Goal: Information Seeking & Learning: Learn about a topic

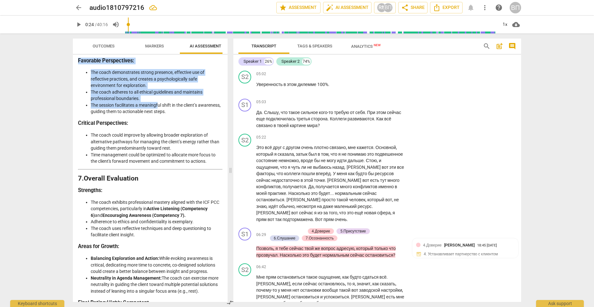
scroll to position [1102, 0]
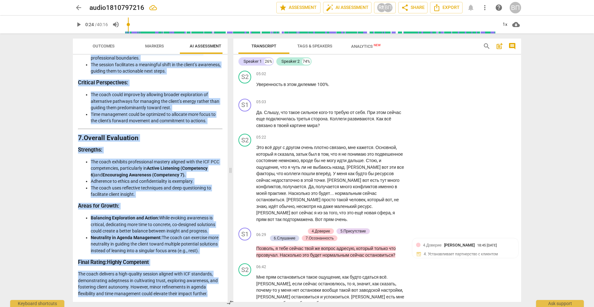
drag, startPoint x: 79, startPoint y: 81, endPoint x: 213, endPoint y: 293, distance: 251.1
copy div "Loremips do sit Ametc’a Elitsedd Eiusm te i utlabore etd magnaaliq enimadmini v…"
click at [156, 45] on span "Markers" at bounding box center [154, 46] width 19 height 5
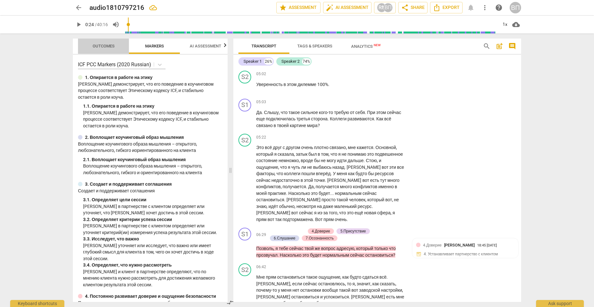
click at [102, 46] on span "Outcomes" at bounding box center [104, 46] width 22 height 5
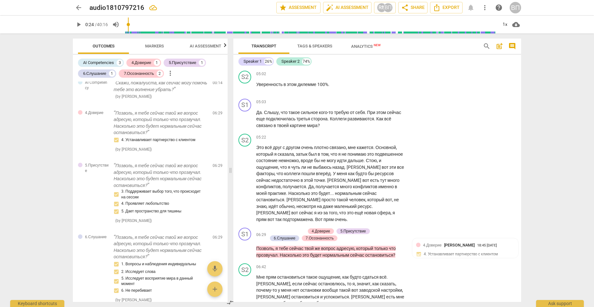
scroll to position [0, 0]
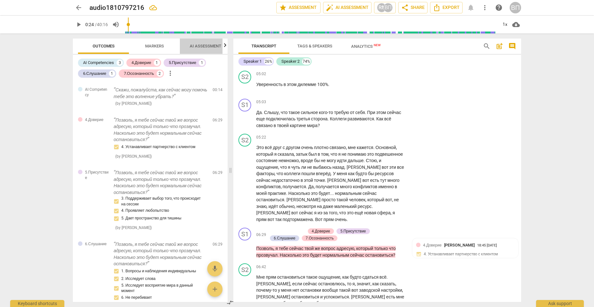
click at [208, 42] on span "AI Assessment" at bounding box center [205, 46] width 47 height 9
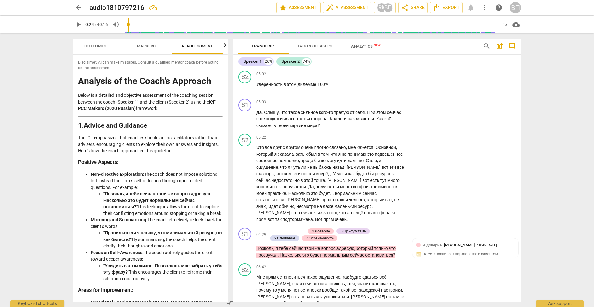
scroll to position [0, 8]
click at [360, 47] on span "Analytics New" at bounding box center [366, 46] width 30 height 5
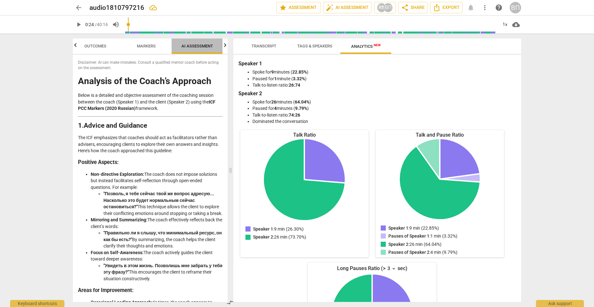
click at [194, 46] on span "AI Assessment" at bounding box center [196, 46] width 31 height 5
click at [142, 47] on span "Markers" at bounding box center [146, 46] width 19 height 5
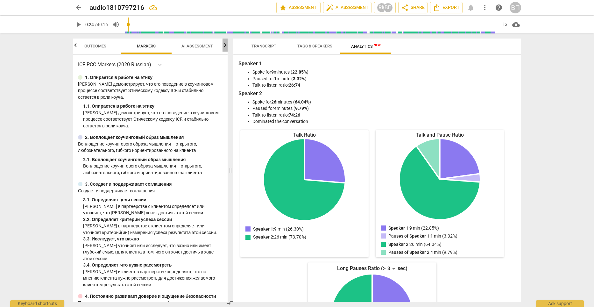
click at [225, 47] on icon "button" at bounding box center [225, 45] width 2 height 4
click at [142, 44] on span "AI Assessment" at bounding box center [145, 46] width 31 height 5
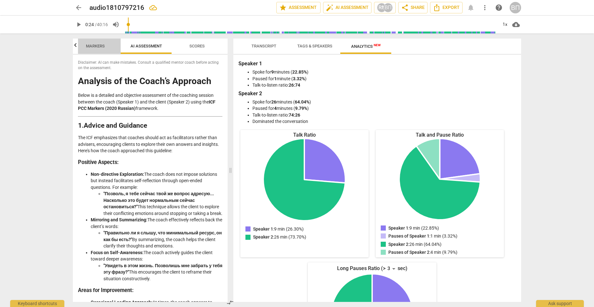
click at [91, 45] on span "Markers" at bounding box center [95, 46] width 19 height 5
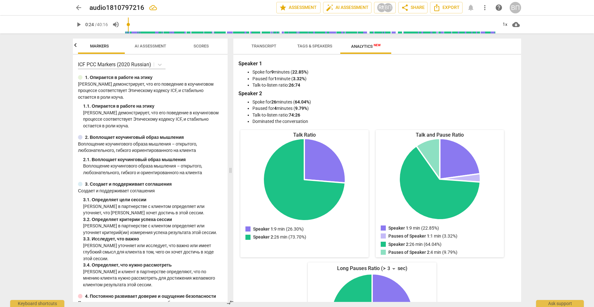
scroll to position [0, 51]
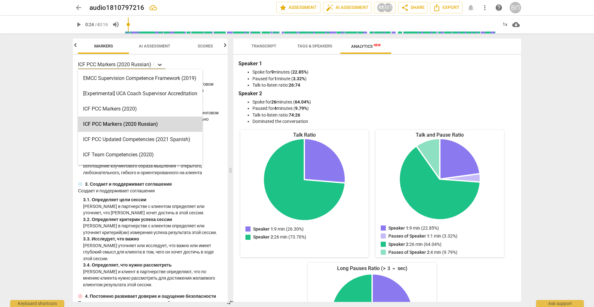
click at [161, 66] on icon at bounding box center [160, 64] width 6 height 6
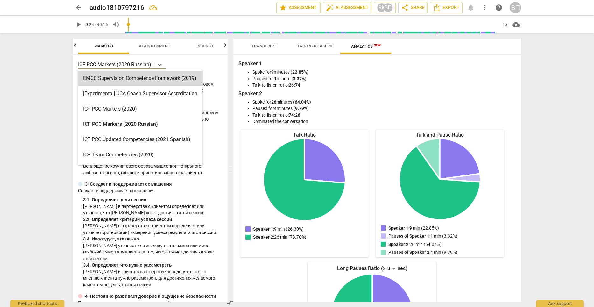
click at [207, 44] on span "Scores" at bounding box center [205, 46] width 15 height 5
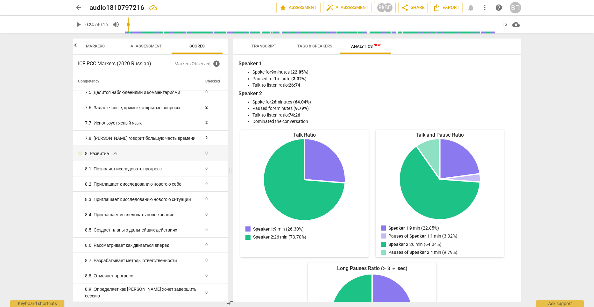
scroll to position [481, 0]
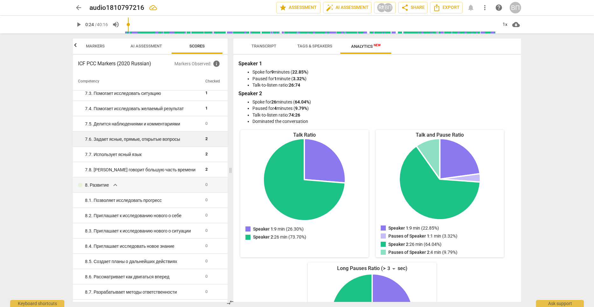
click at [205, 141] on span "2" at bounding box center [206, 138] width 2 height 5
click at [160, 142] on div "7. 6. Задает ясные, прямые, открытые вопросы" at bounding box center [142, 139] width 115 height 7
click at [307, 6] on span "star Assessment" at bounding box center [298, 8] width 38 height 8
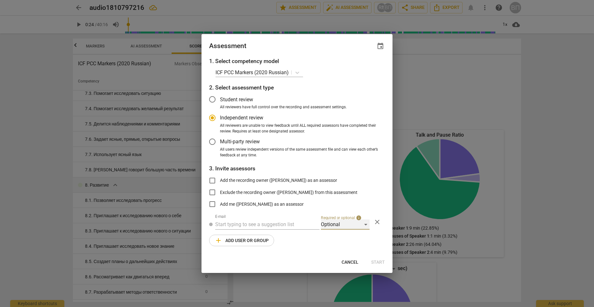
click at [365, 225] on div "Optional" at bounding box center [345, 224] width 49 height 10
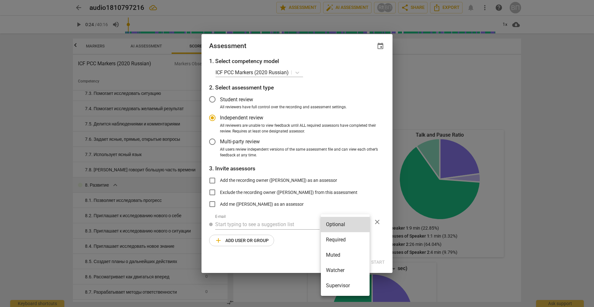
click at [278, 245] on div at bounding box center [297, 153] width 594 height 307
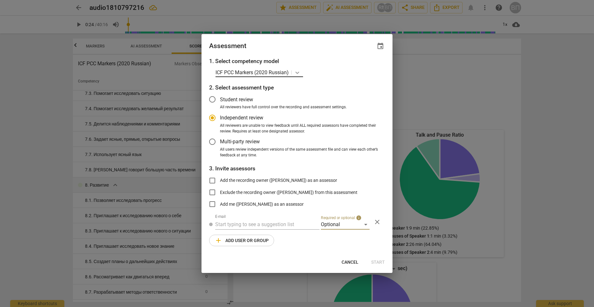
click at [298, 73] on icon at bounding box center [297, 73] width 4 height 2
click at [314, 59] on h3 "1. Select competency model" at bounding box center [297, 61] width 176 height 8
click at [414, 83] on div at bounding box center [297, 153] width 594 height 307
radio input "false"
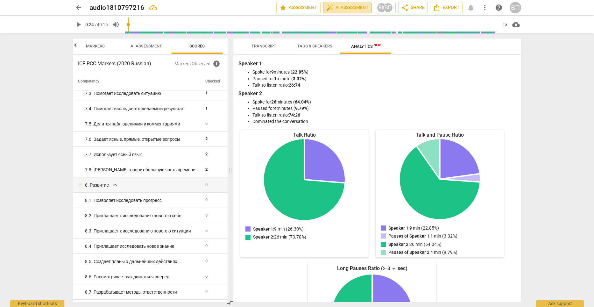
click at [351, 9] on span "auto_fix_high AI Assessment" at bounding box center [347, 8] width 43 height 8
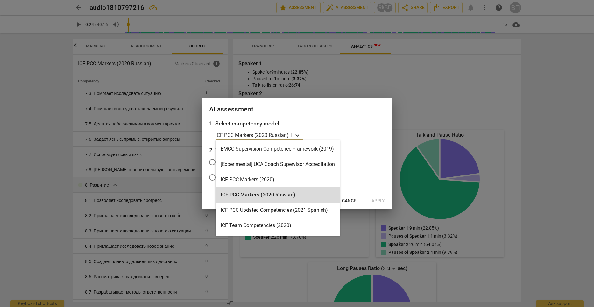
click at [298, 136] on icon at bounding box center [297, 135] width 4 height 2
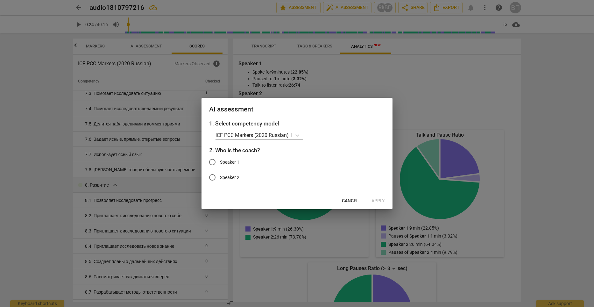
click at [485, 91] on div at bounding box center [297, 153] width 594 height 307
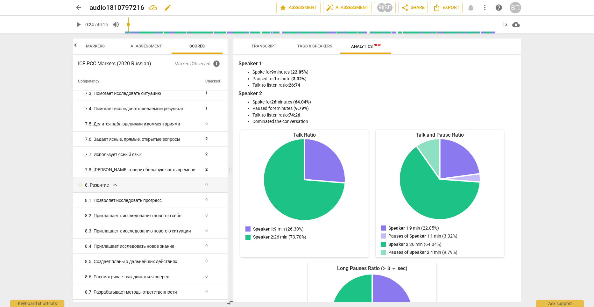
type input "24"
